Goal: Transaction & Acquisition: Purchase product/service

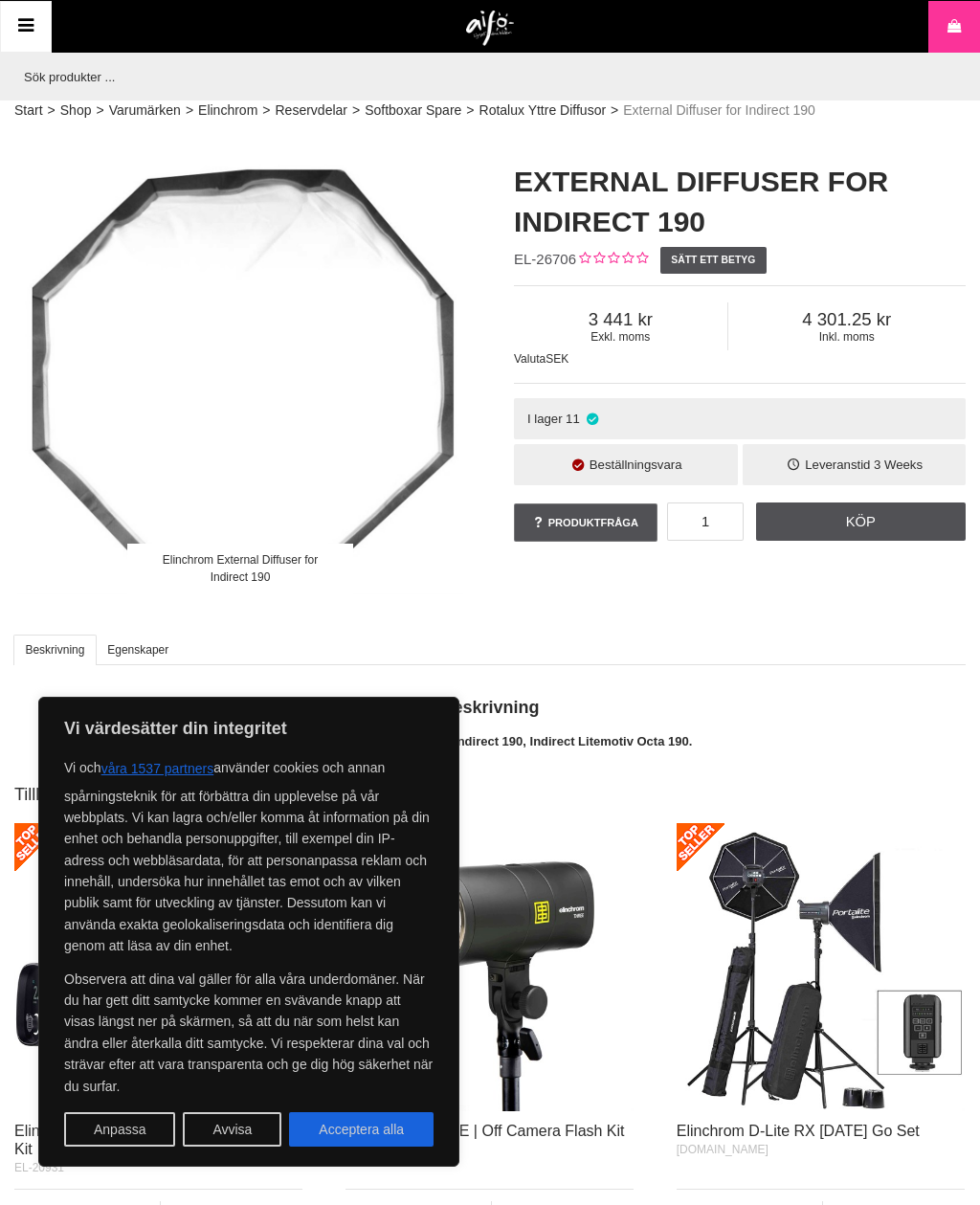
click at [747, 1024] on img at bounding box center [820, 967] width 288 height 288
click at [829, 1022] on img at bounding box center [820, 967] width 288 height 288
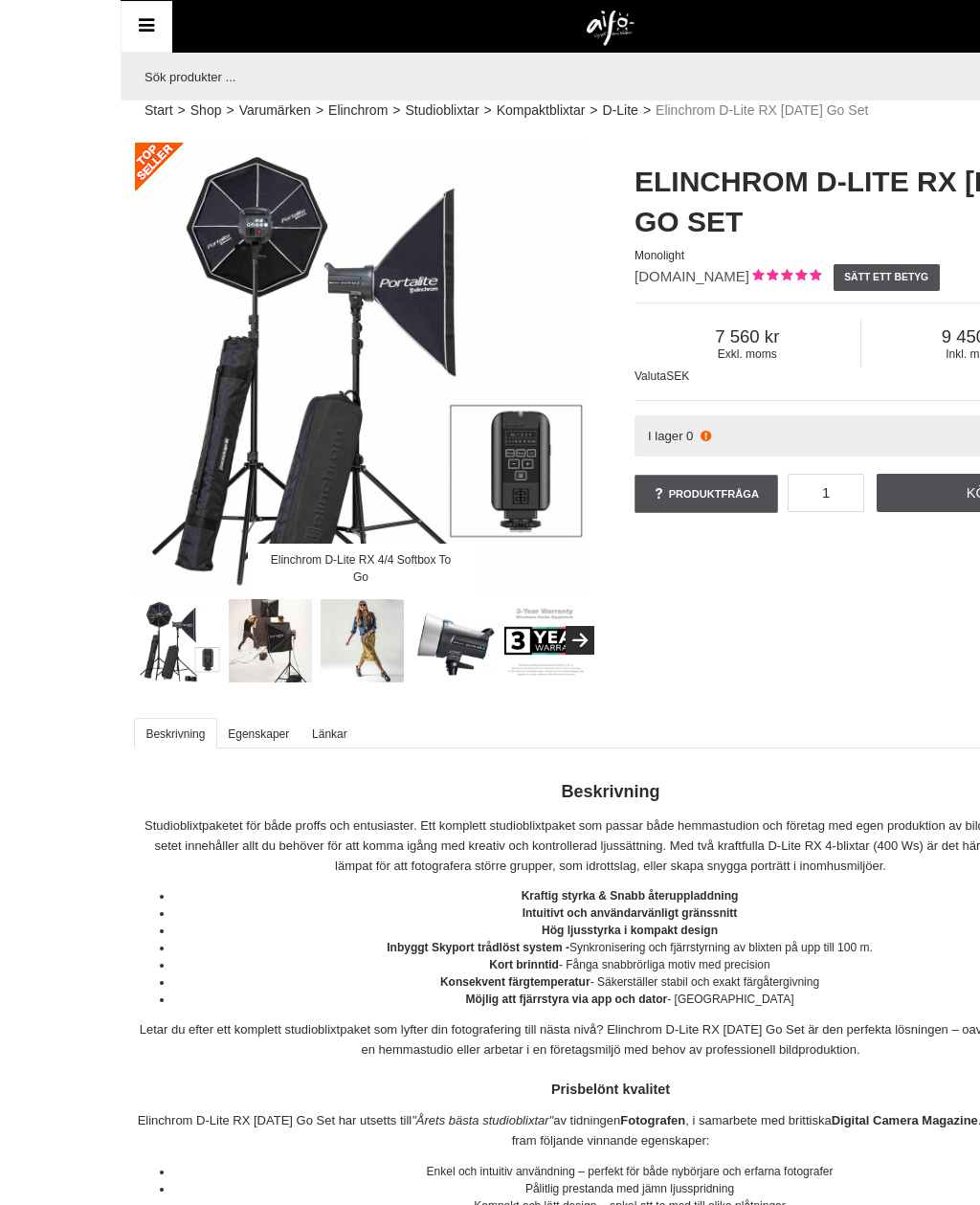
scroll to position [0, -37]
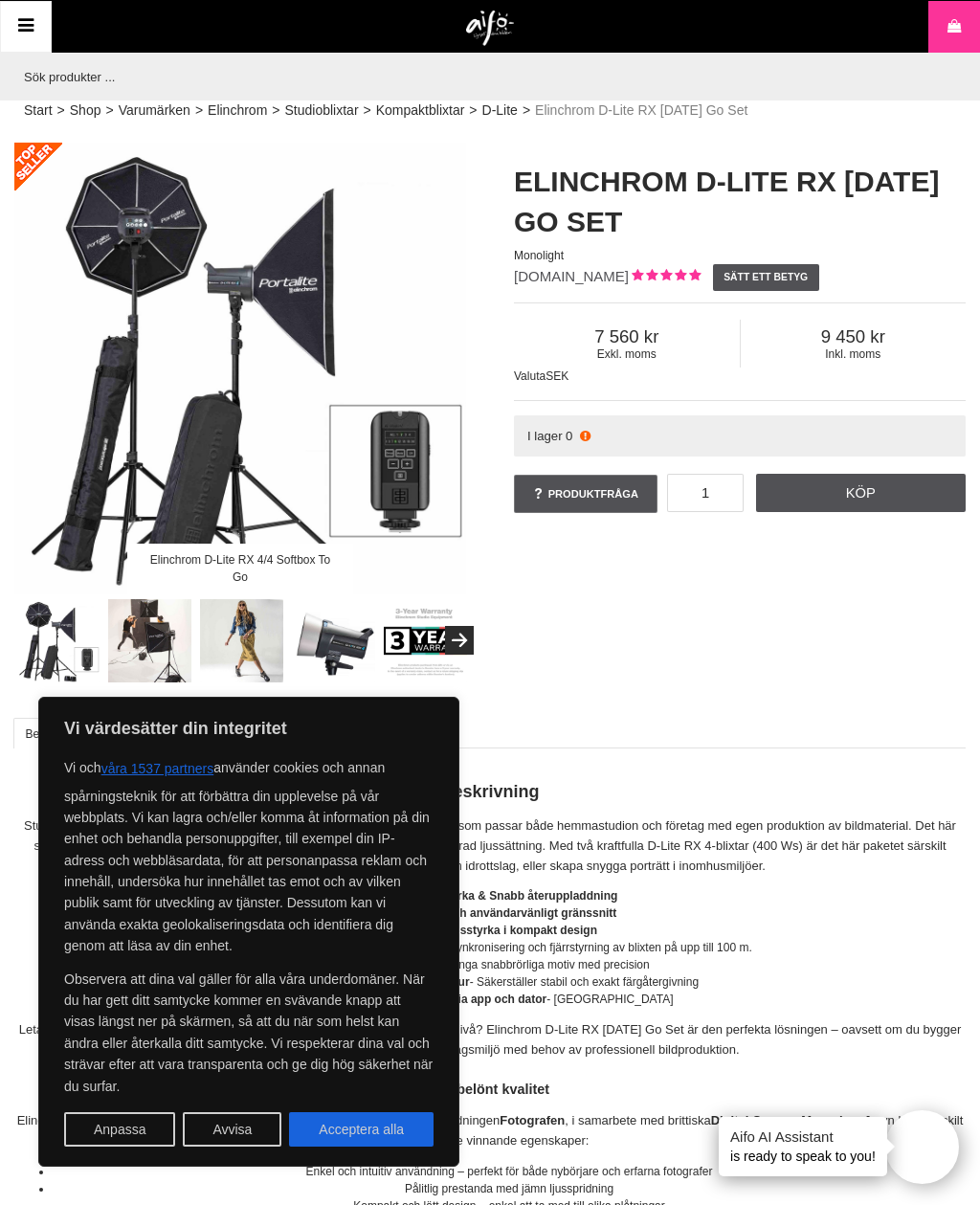
click at [346, 1108] on div "Vi och våra 1537 partners använder cookies och annan spårningsteknik för att fö…" at bounding box center [248, 949] width 370 height 396
click at [225, 1113] on button "Avvisa" at bounding box center [231, 1129] width 99 height 35
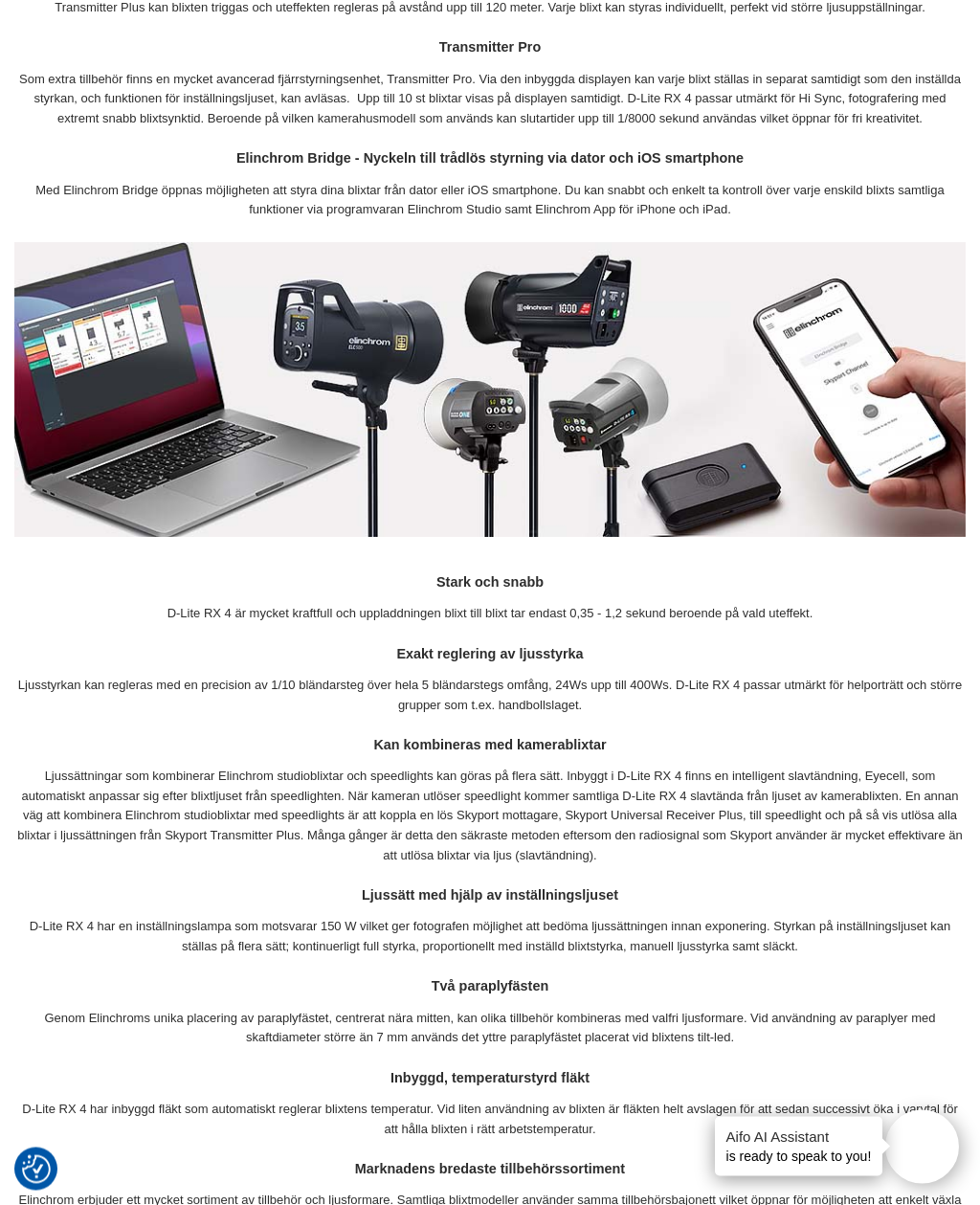
scroll to position [2100, 0]
